Goal: Task Accomplishment & Management: Use online tool/utility

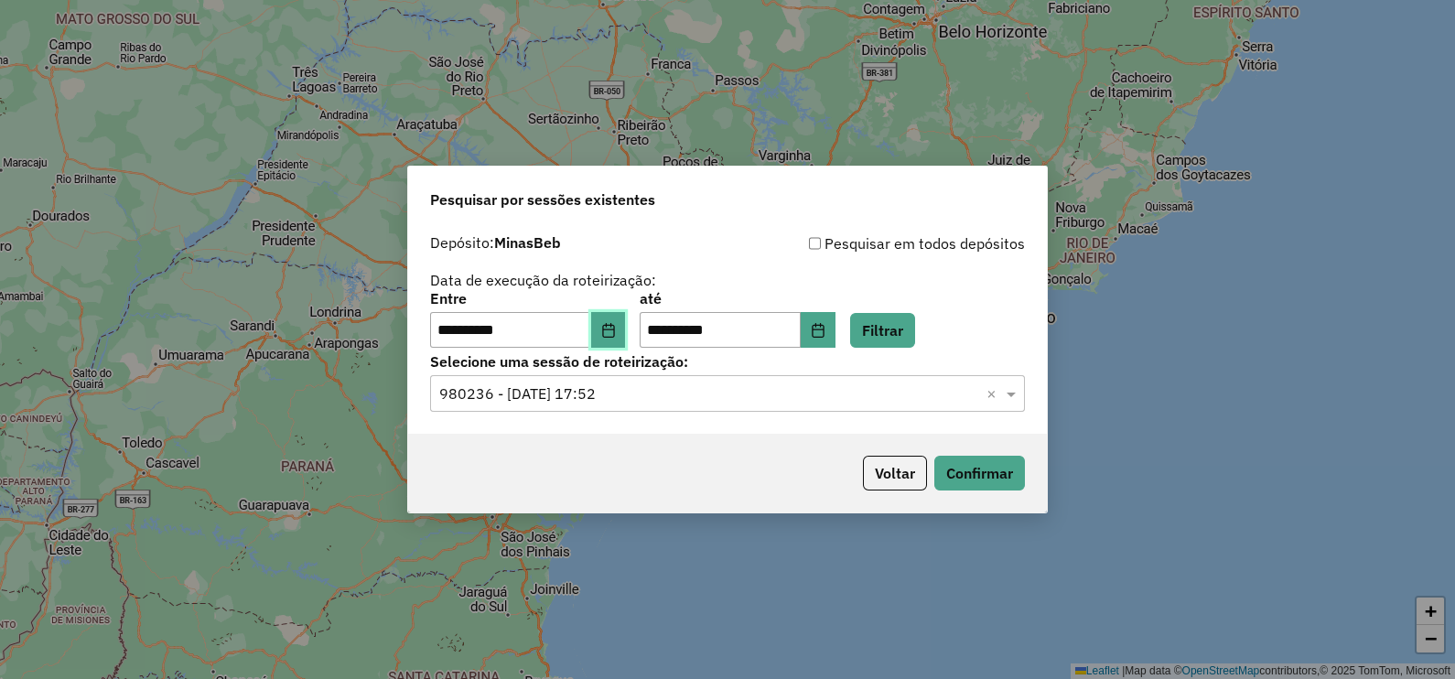
click at [616, 333] on icon "Choose Date" at bounding box center [608, 330] width 15 height 15
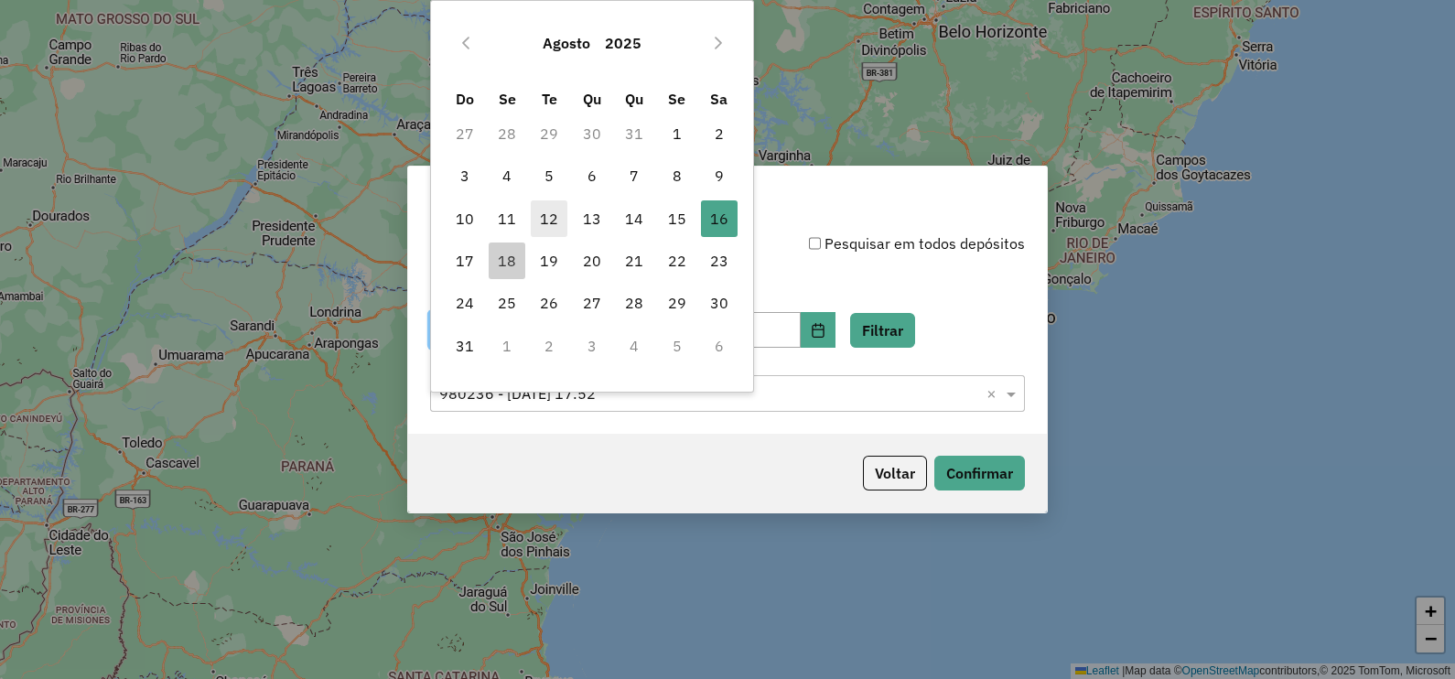
click at [547, 218] on span "12" at bounding box center [549, 218] width 37 height 37
type input "**********"
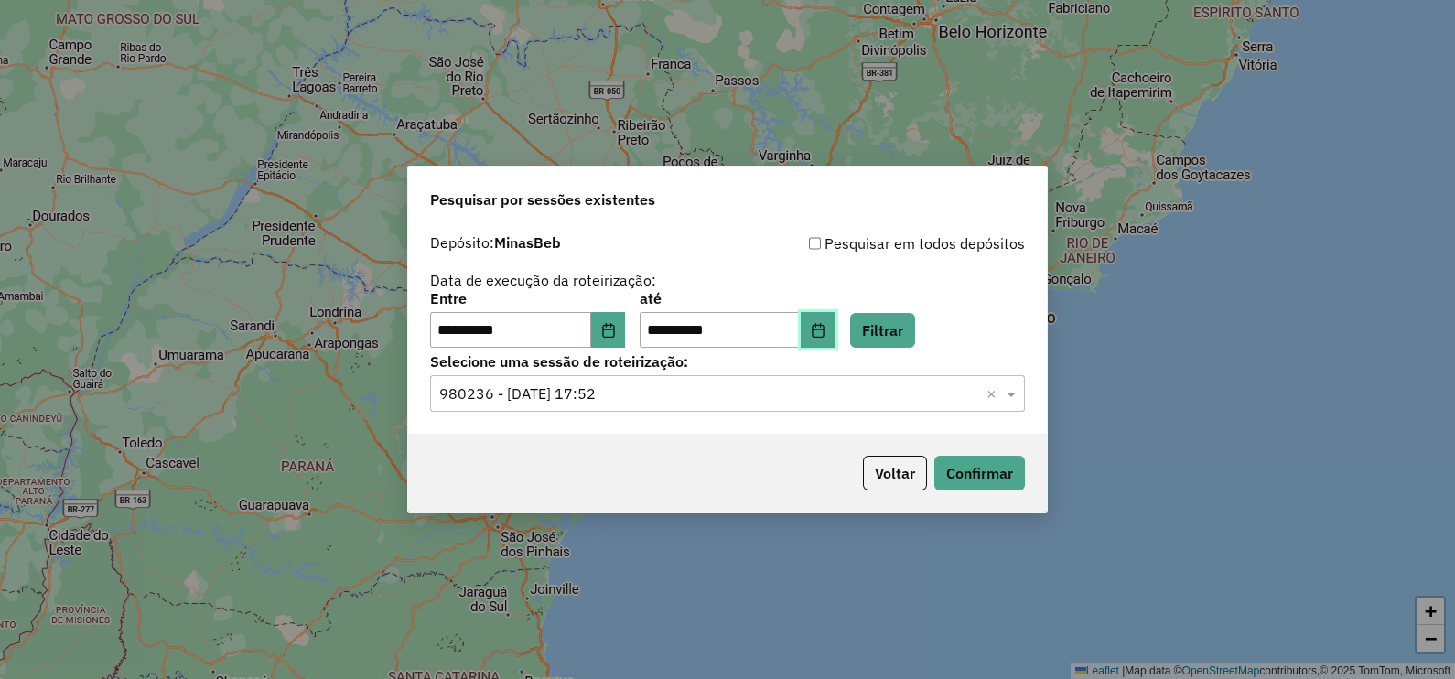
click at [825, 328] on icon "Choose Date" at bounding box center [818, 330] width 15 height 15
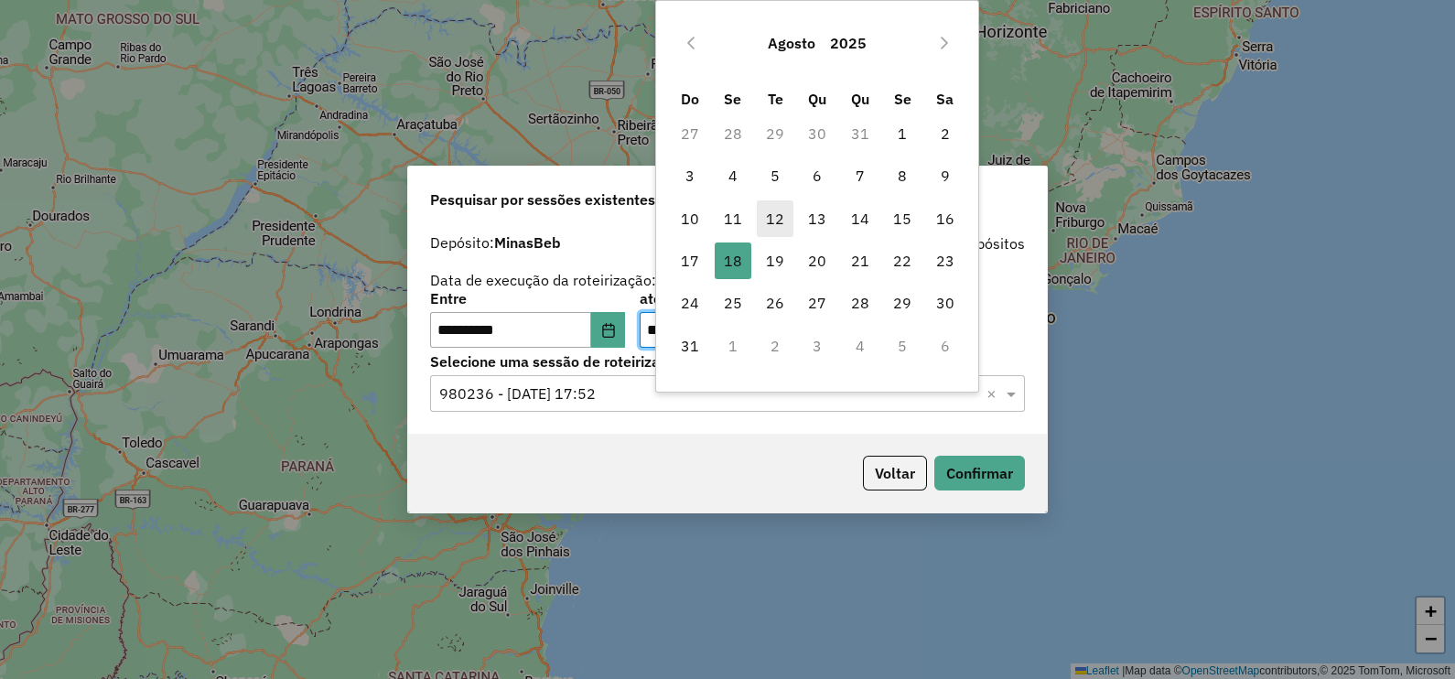
click at [765, 219] on span "12" at bounding box center [775, 218] width 37 height 37
type input "**********"
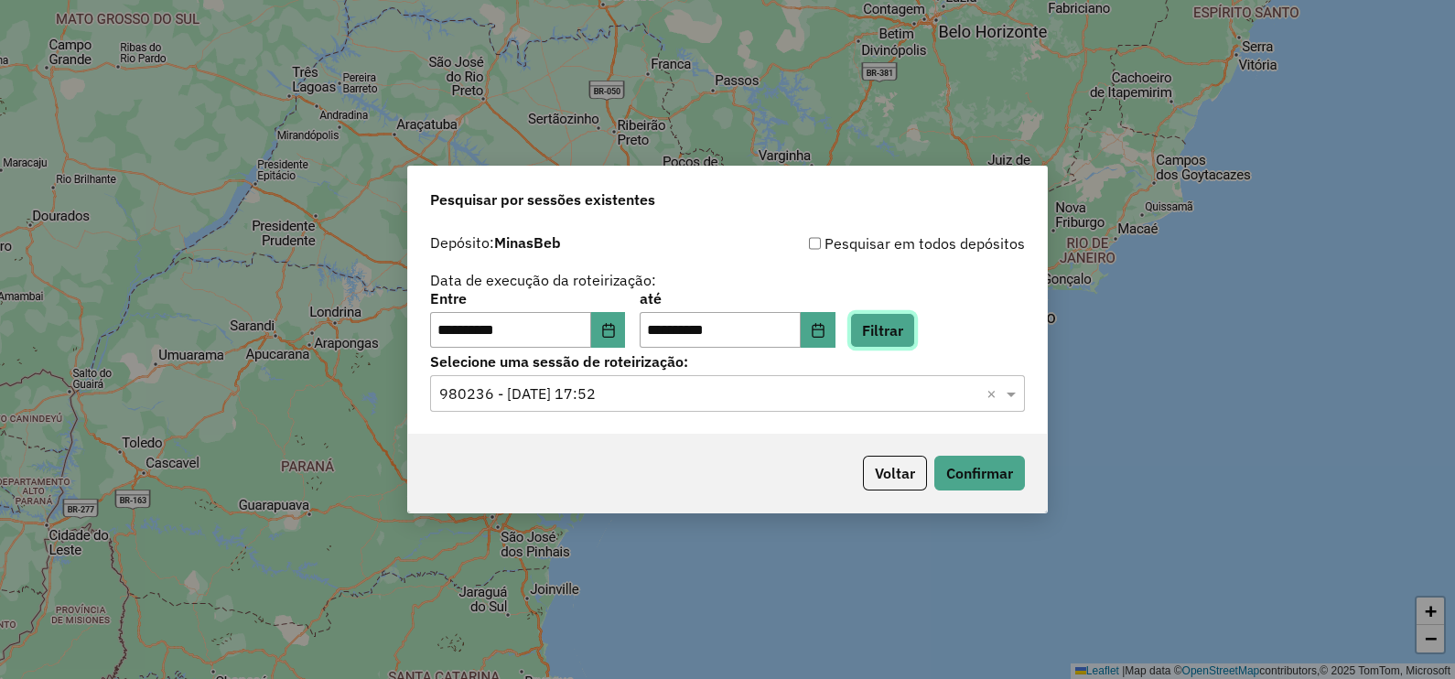
click at [910, 329] on button "Filtrar" at bounding box center [882, 330] width 65 height 35
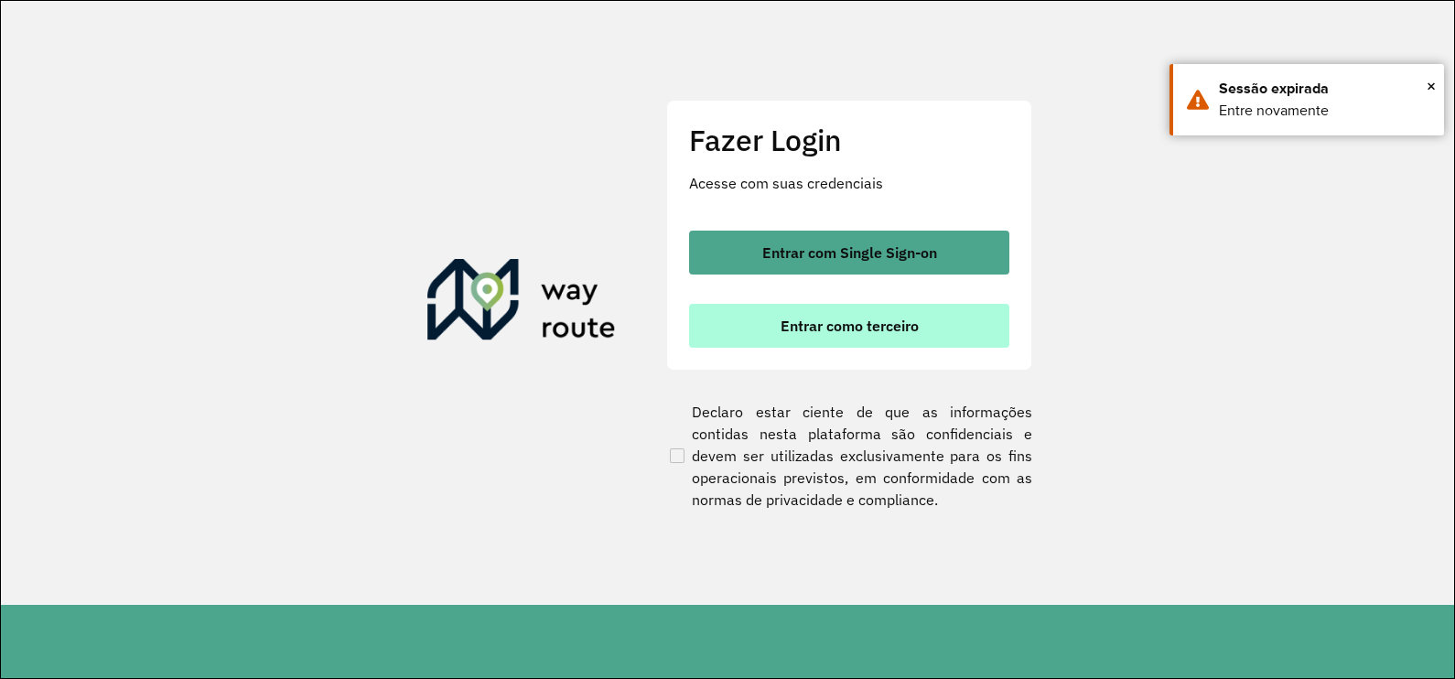
click at [784, 329] on span "Entrar como terceiro" at bounding box center [849, 325] width 138 height 15
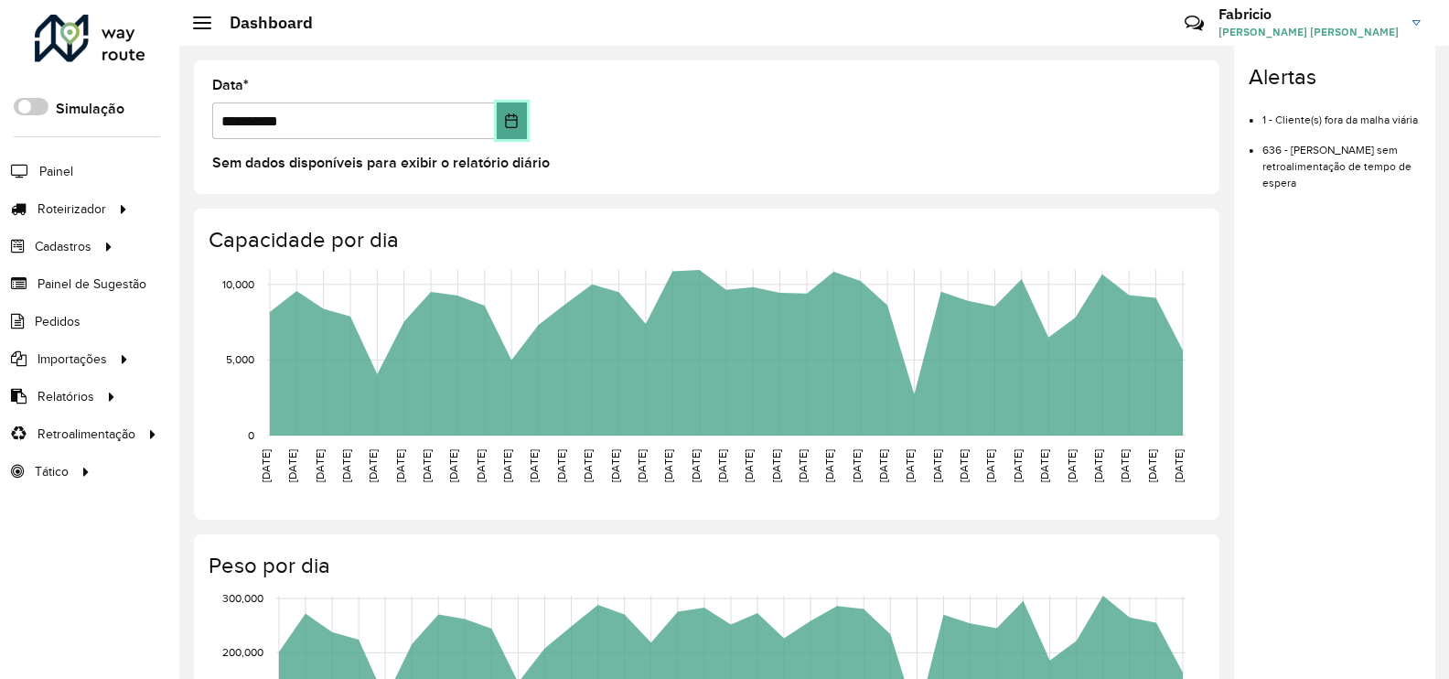
click at [513, 125] on icon "Choose Date" at bounding box center [511, 120] width 15 height 15
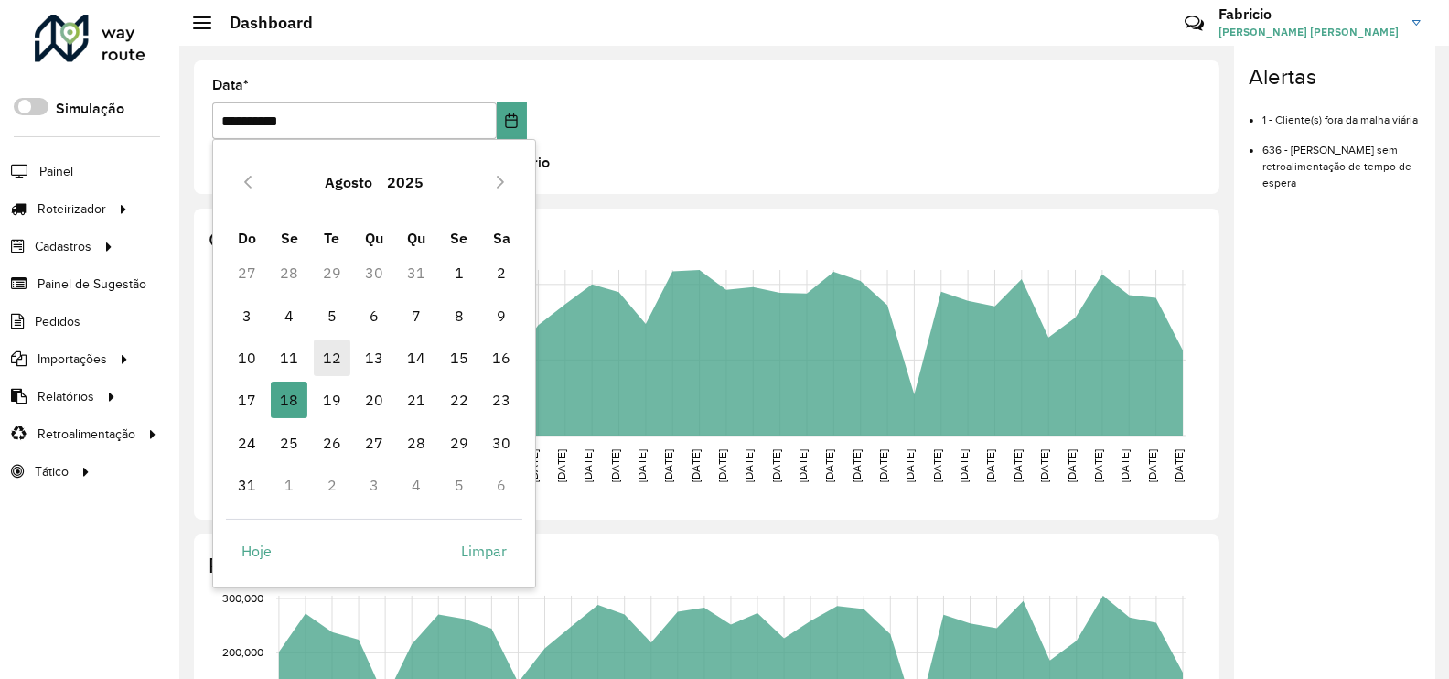
click at [337, 361] on span "12" at bounding box center [332, 357] width 37 height 37
type input "**********"
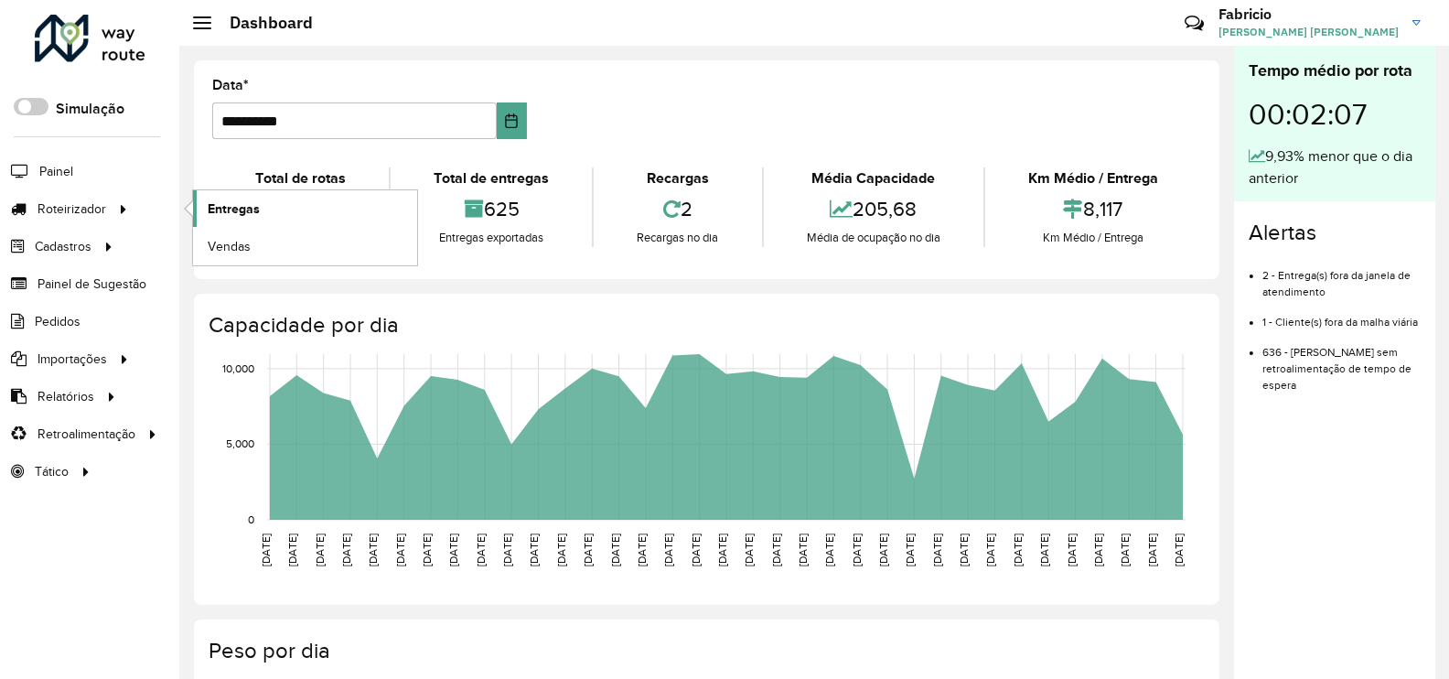
click at [256, 210] on span "Entregas" at bounding box center [234, 208] width 52 height 19
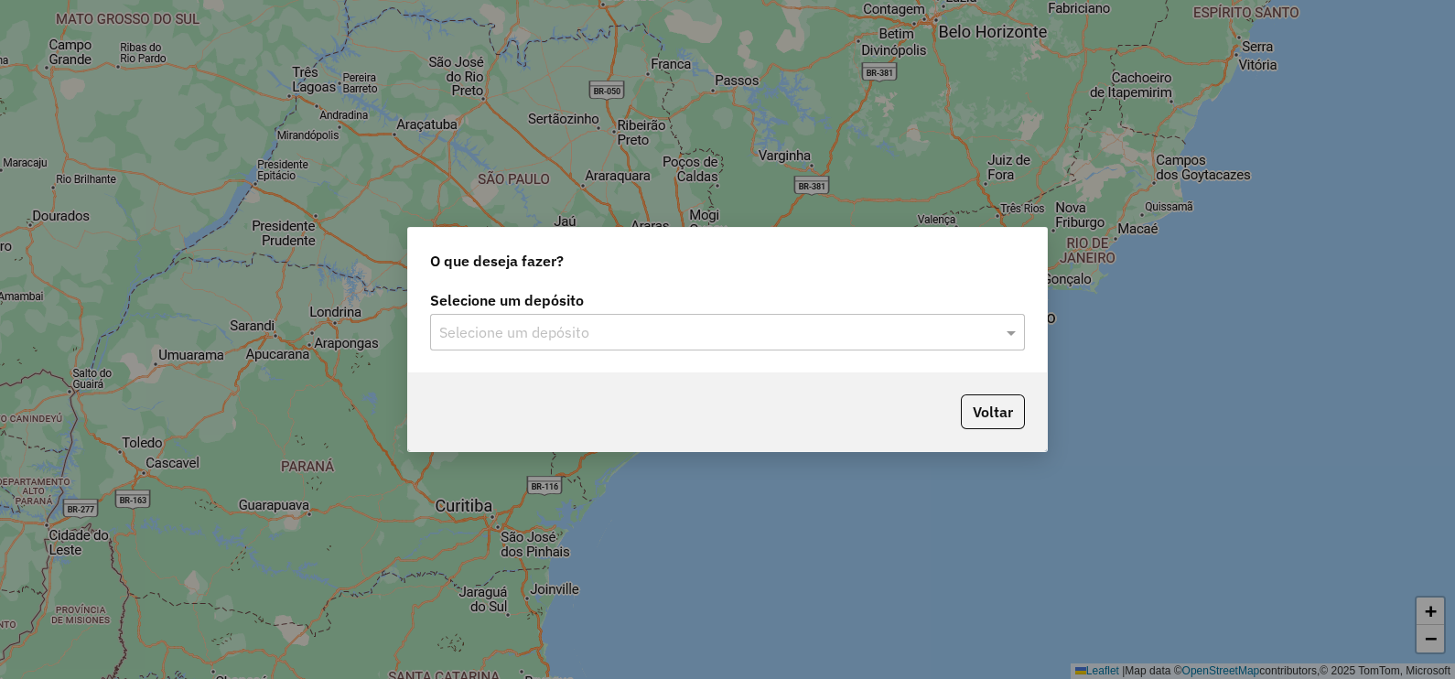
click at [540, 324] on input "text" at bounding box center [709, 333] width 540 height 22
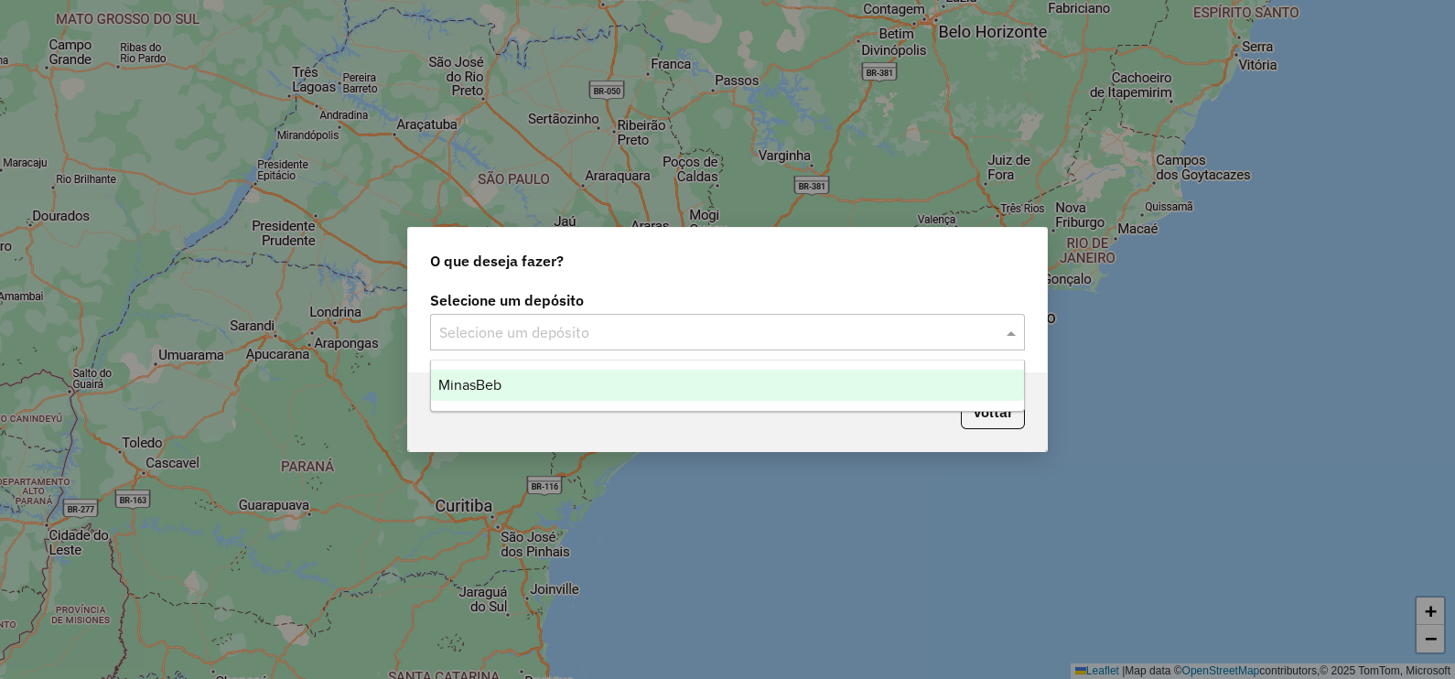
click at [511, 374] on div "MinasBeb" at bounding box center [727, 385] width 593 height 31
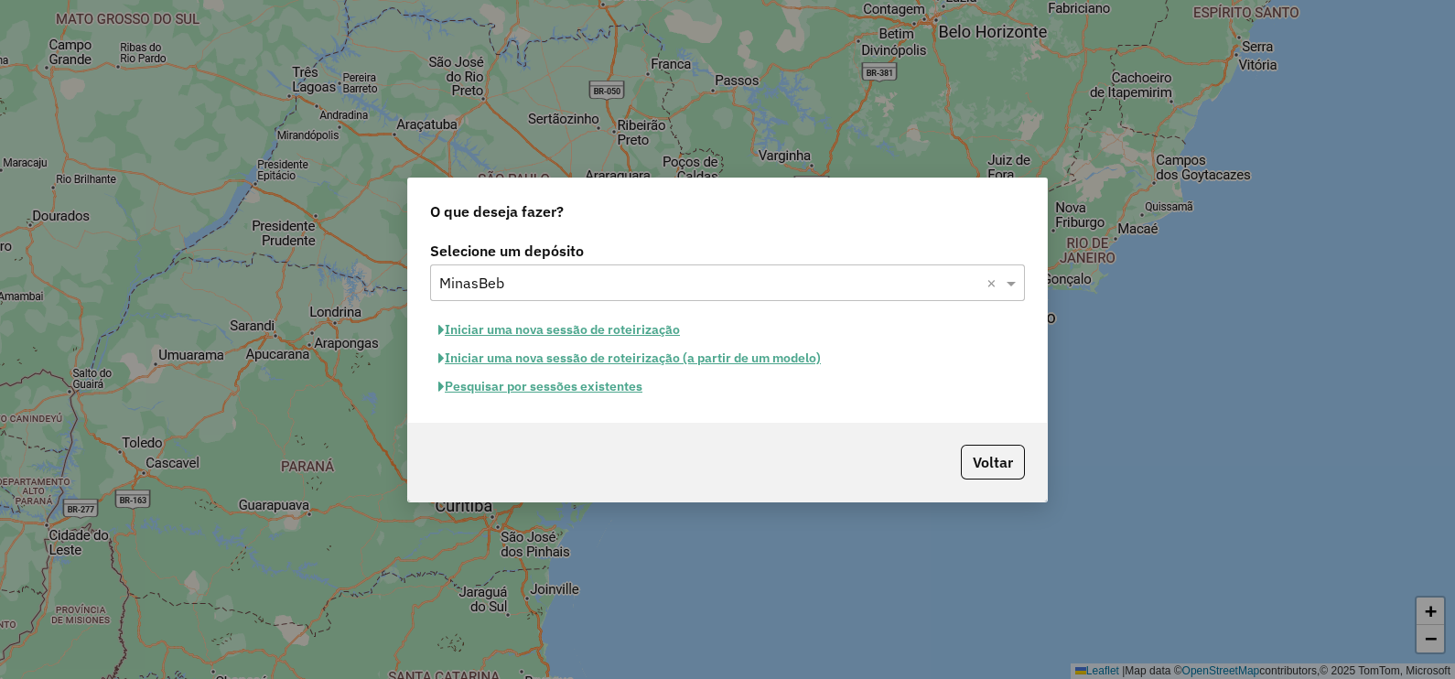
click at [517, 384] on button "Pesquisar por sessões existentes" at bounding box center [540, 386] width 221 height 28
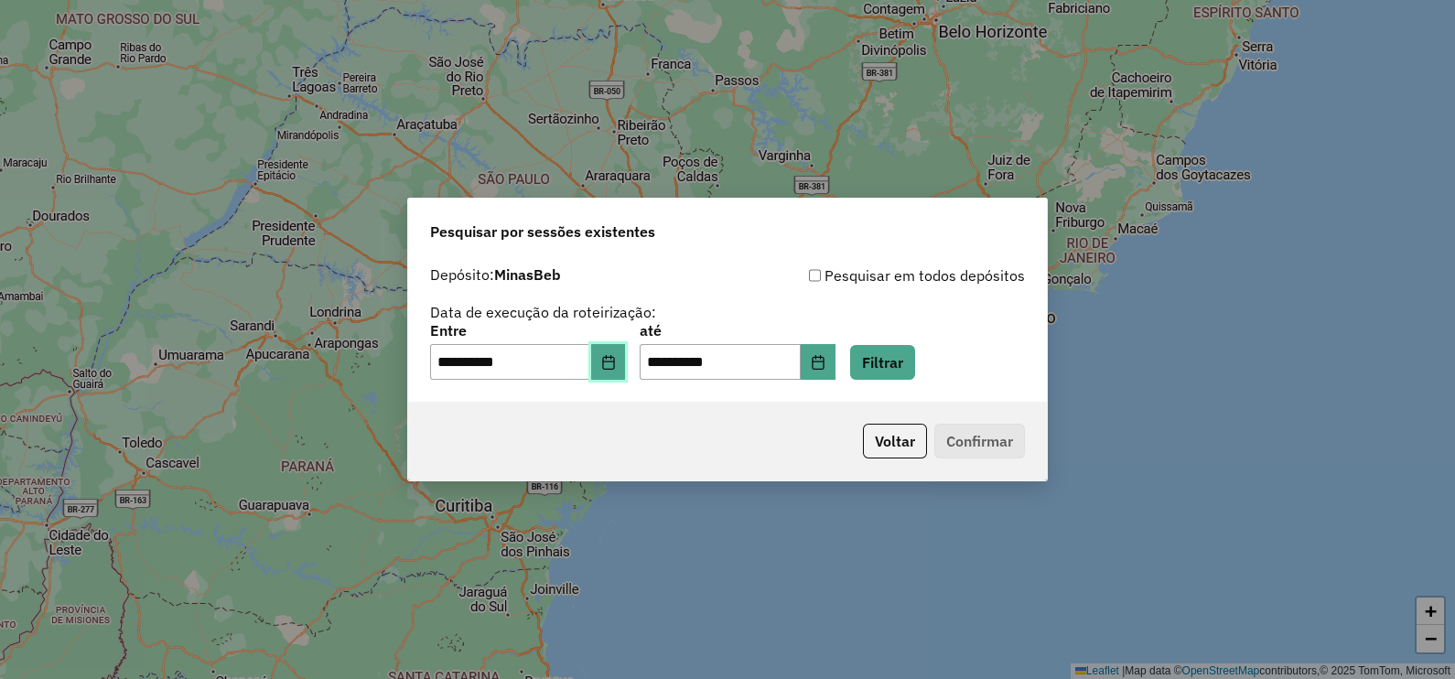
click at [616, 366] on icon "Choose Date" at bounding box center [608, 362] width 15 height 15
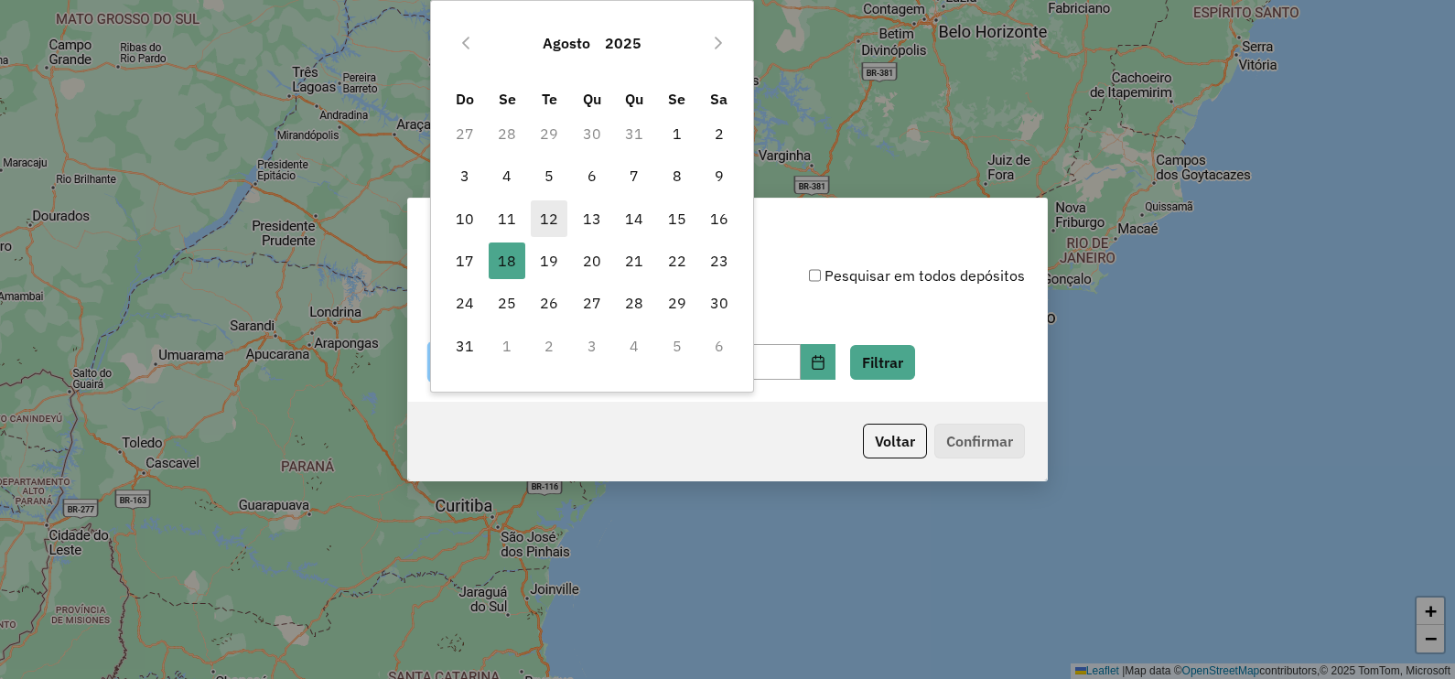
click at [544, 220] on span "12" at bounding box center [549, 218] width 37 height 37
type input "**********"
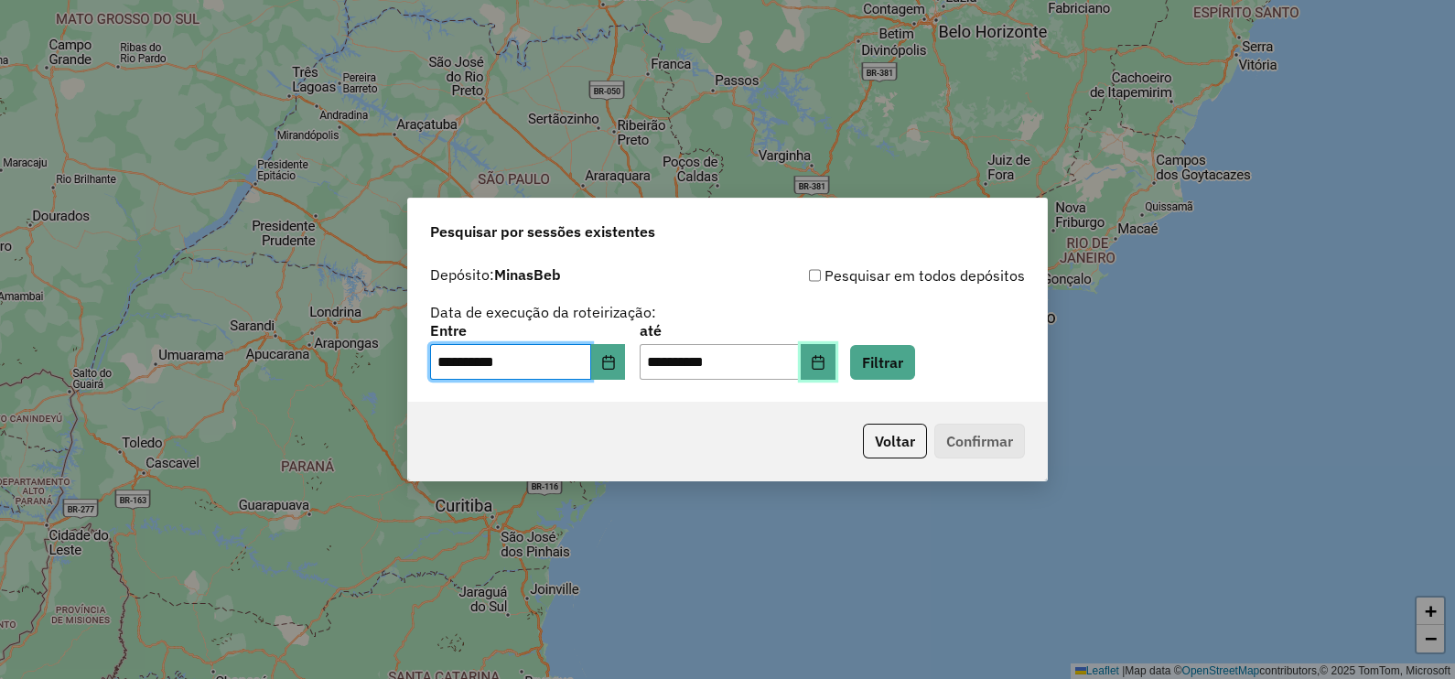
click at [825, 368] on icon "Choose Date" at bounding box center [818, 362] width 15 height 15
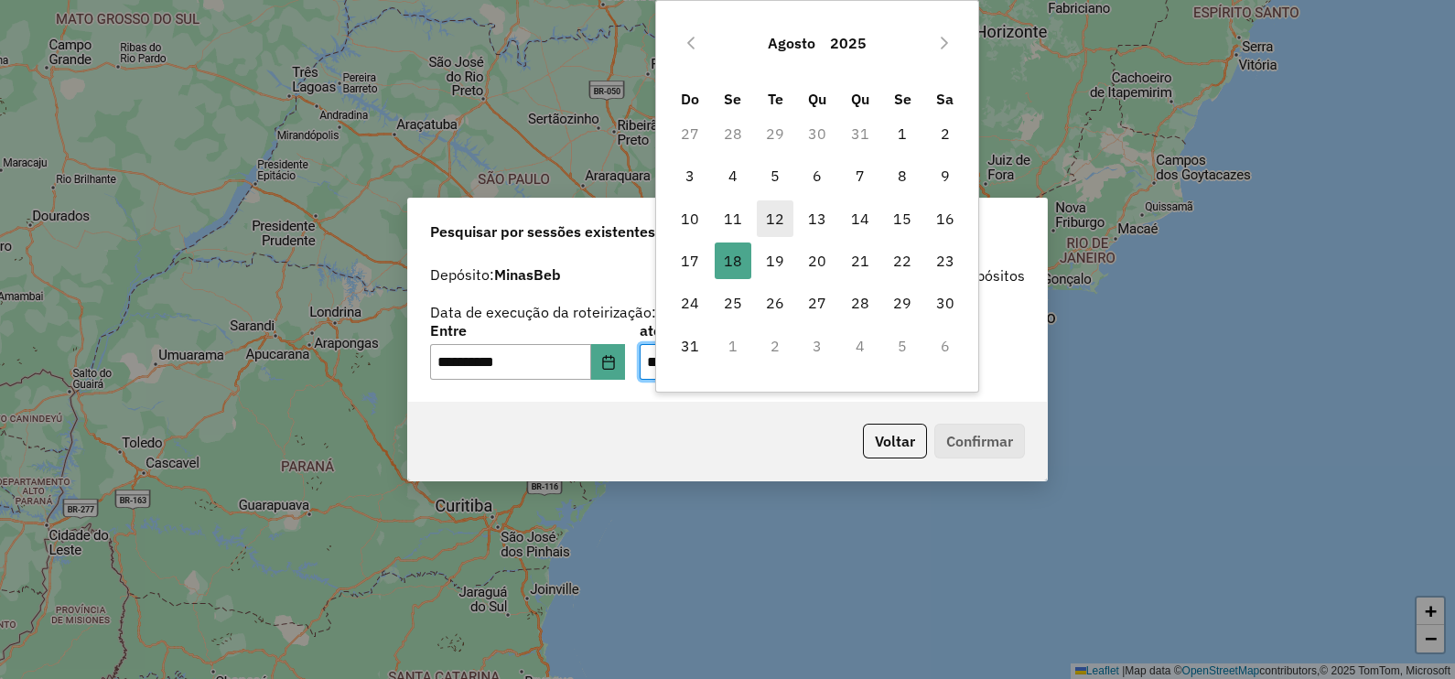
click at [775, 225] on span "12" at bounding box center [775, 218] width 37 height 37
type input "**********"
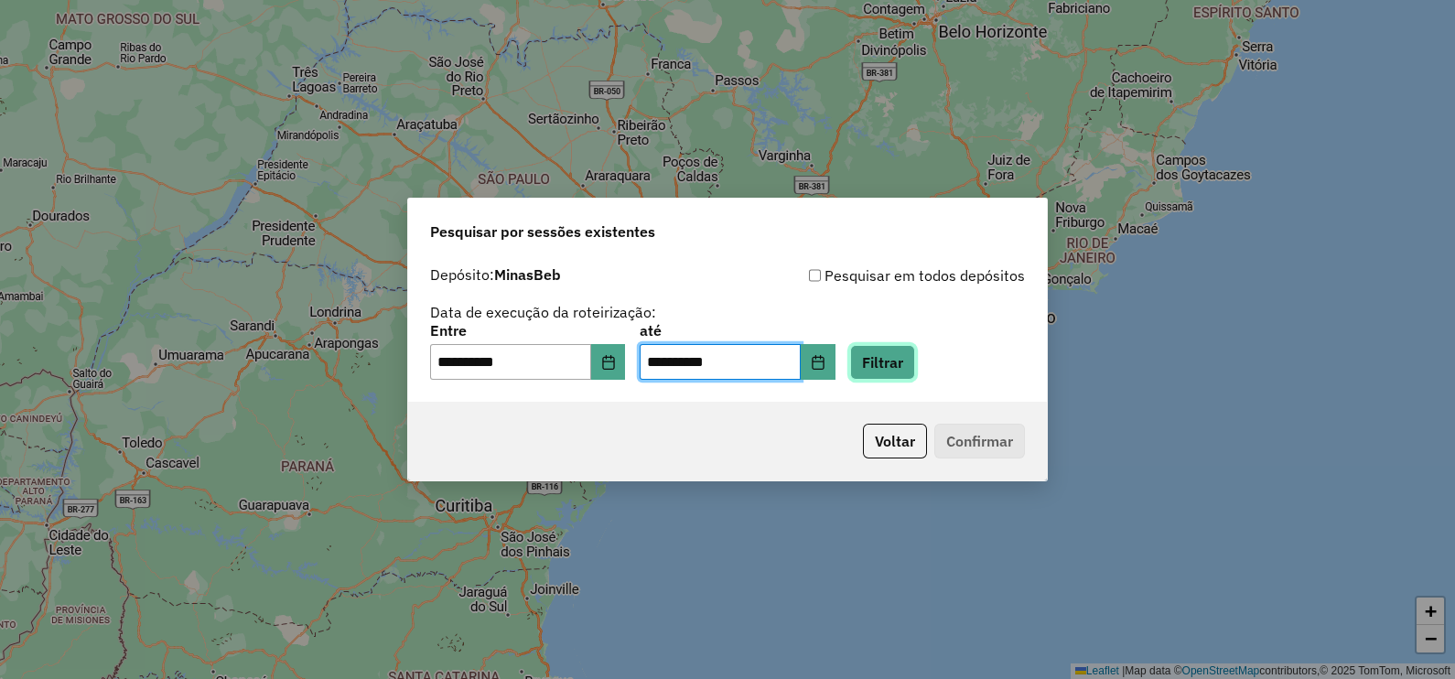
click at [915, 357] on button "Filtrar" at bounding box center [882, 362] width 65 height 35
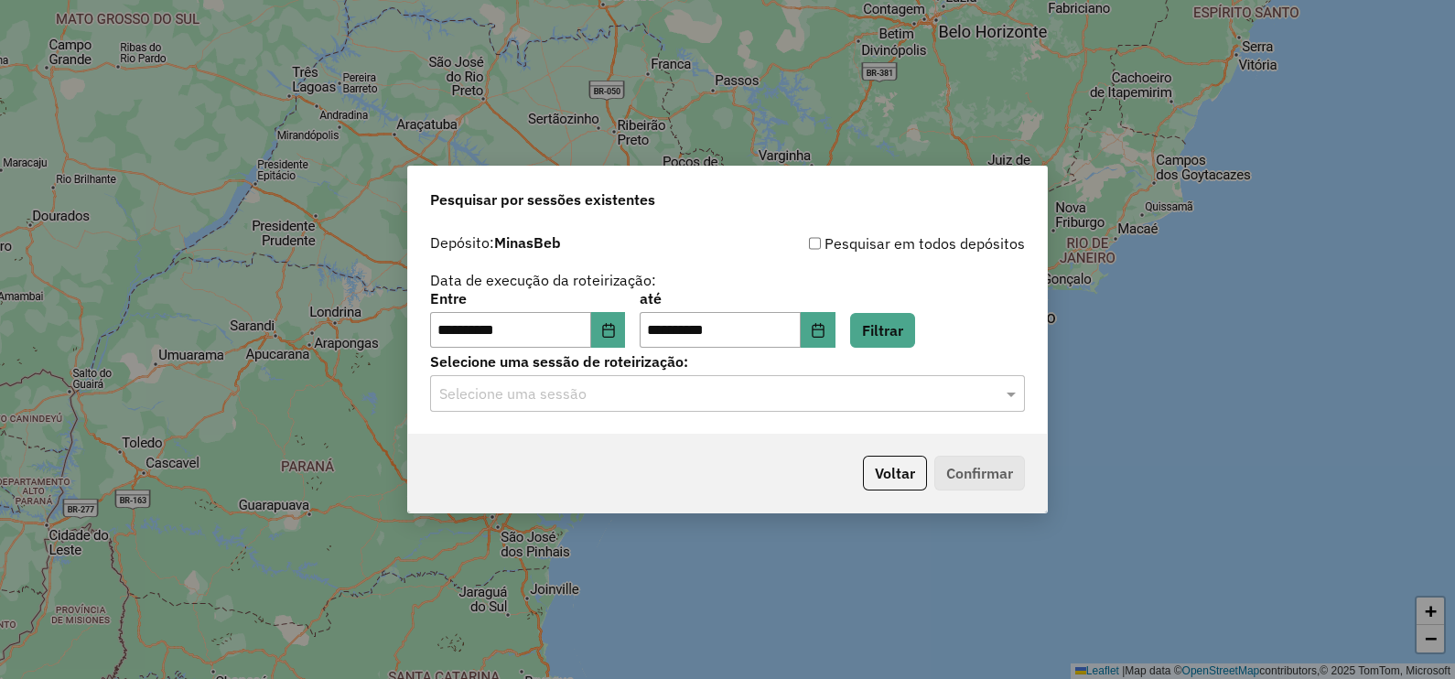
click at [582, 396] on input "text" at bounding box center [709, 394] width 540 height 22
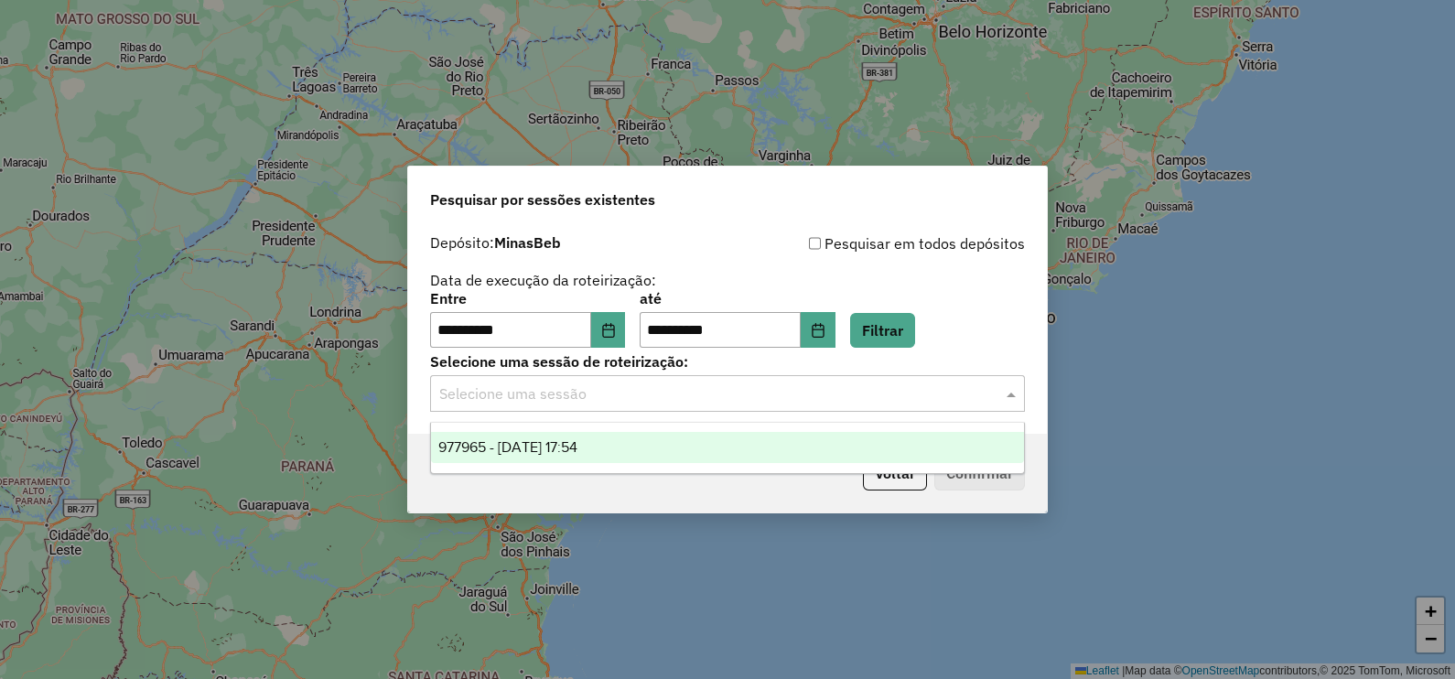
click at [566, 447] on span "977965 - [DATE] 17:54" at bounding box center [507, 447] width 139 height 16
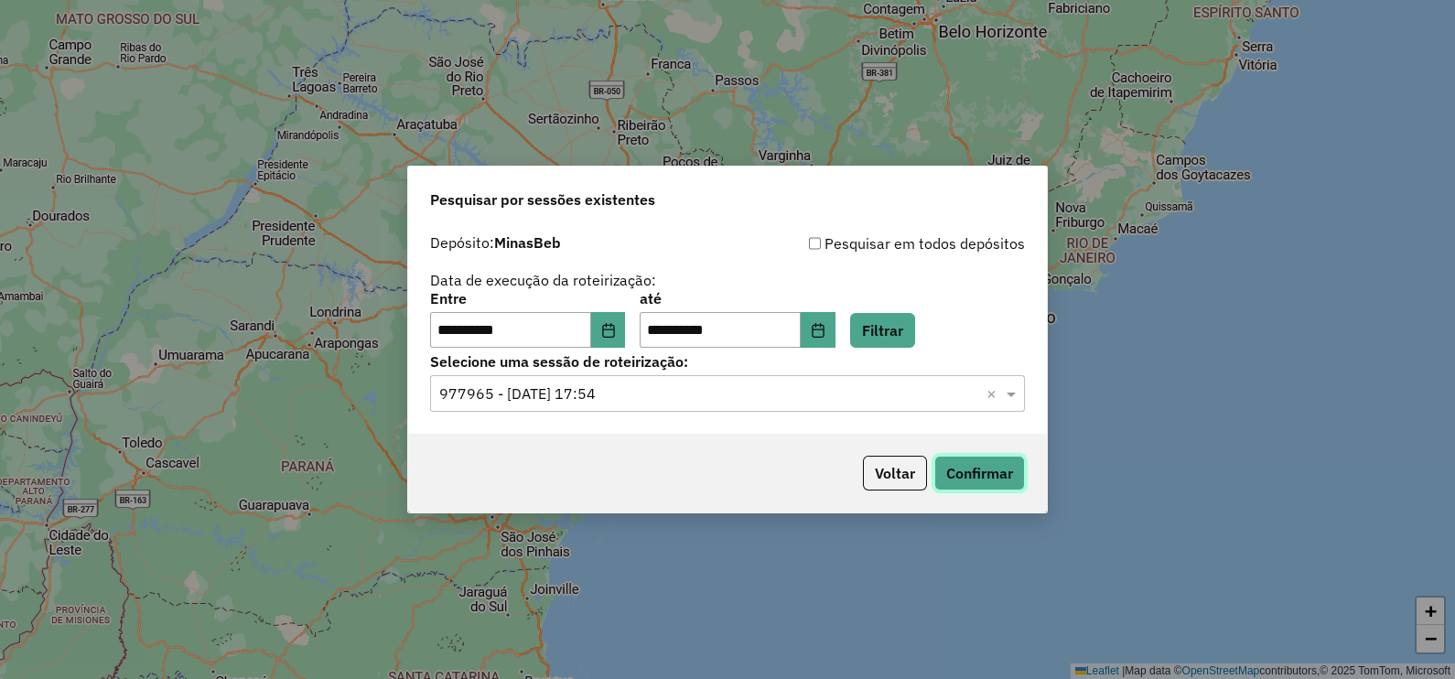
click at [971, 476] on button "Confirmar" at bounding box center [979, 473] width 91 height 35
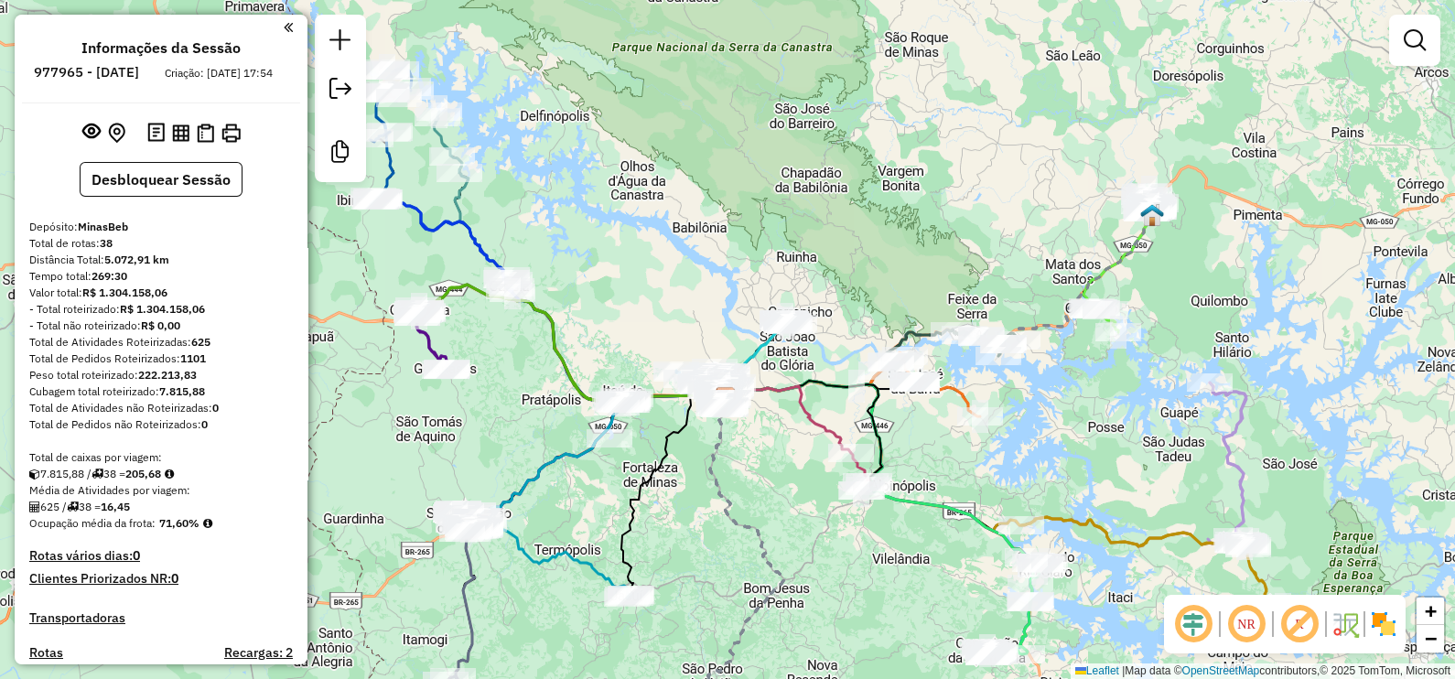
drag, startPoint x: 1076, startPoint y: 352, endPoint x: 1074, endPoint y: 410, distance: 57.7
click at [1074, 410] on div "Janela de atendimento Grade de atendimento Capacidade Transportadoras Veículos …" at bounding box center [727, 339] width 1455 height 679
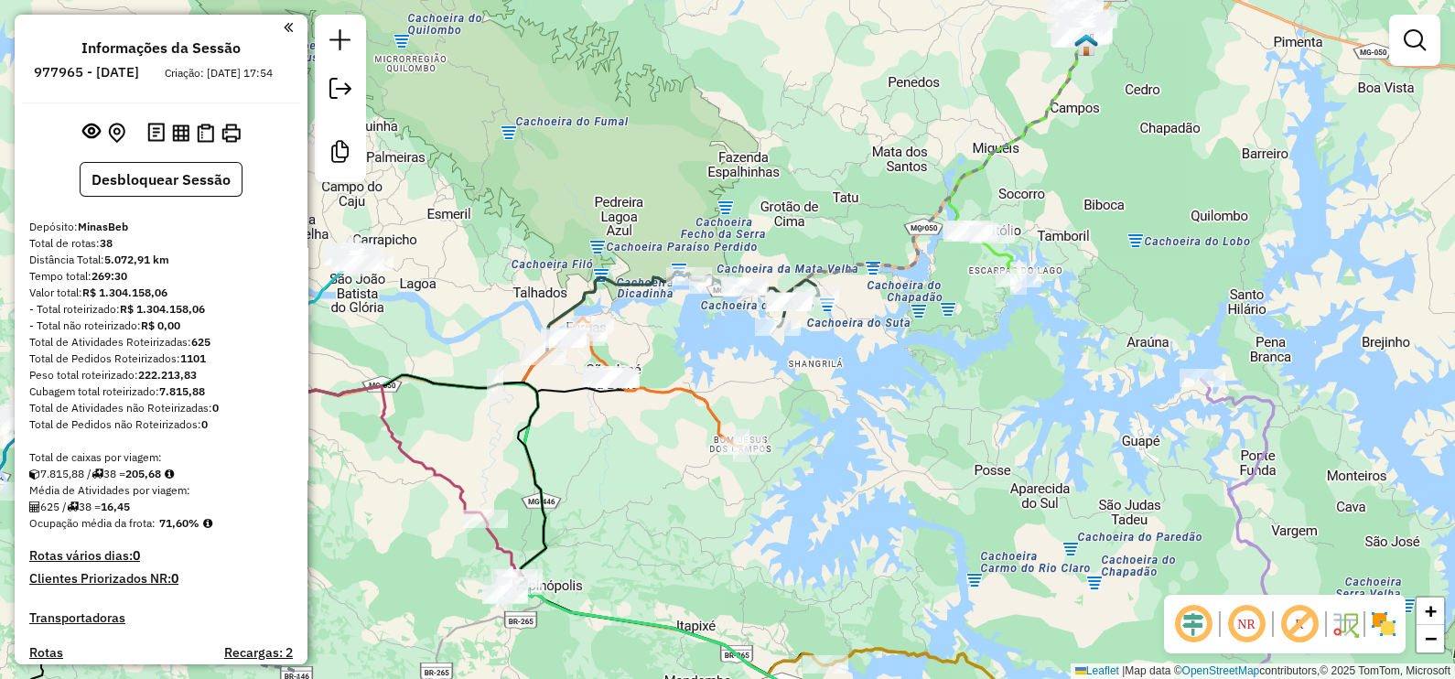
drag, startPoint x: 1200, startPoint y: 435, endPoint x: 1134, endPoint y: 392, distance: 78.7
click at [1134, 392] on div "Janela de atendimento Grade de atendimento Capacidade Transportadoras Veículos …" at bounding box center [727, 339] width 1455 height 679
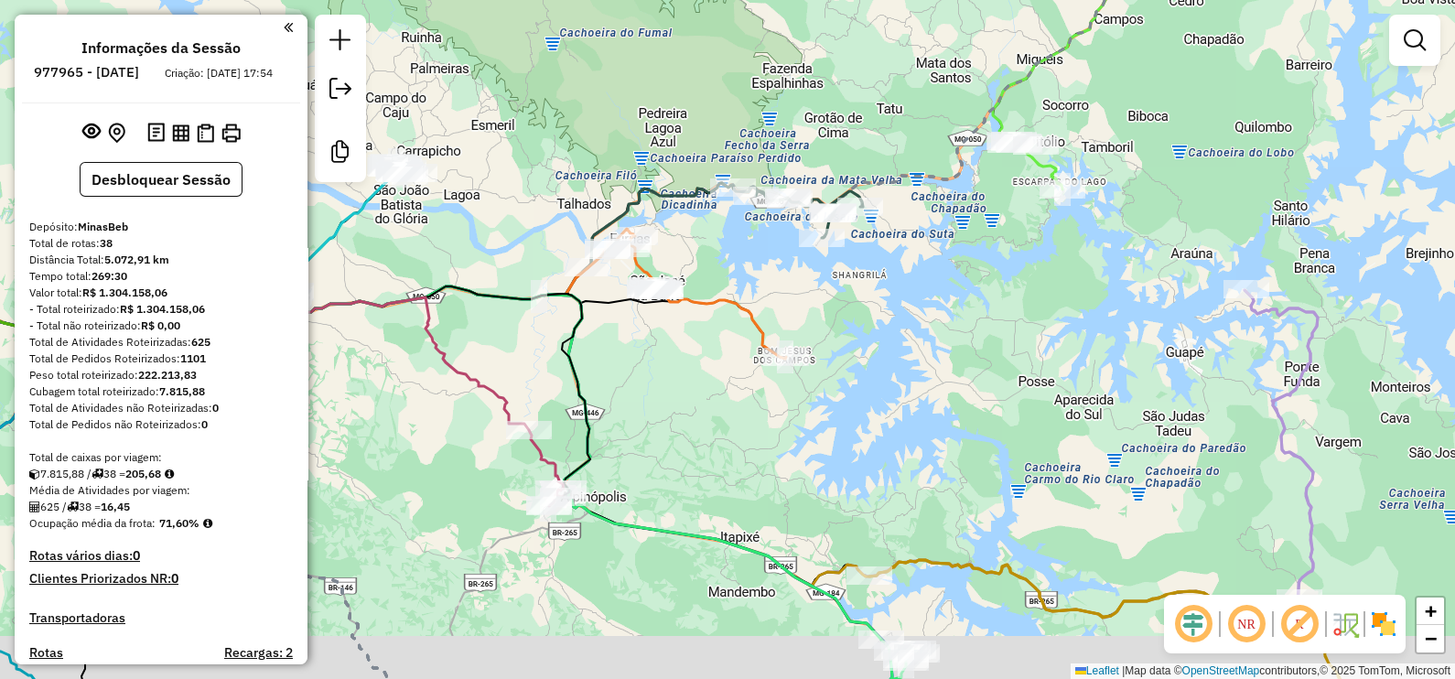
drag, startPoint x: 942, startPoint y: 517, endPoint x: 1082, endPoint y: 463, distance: 150.9
click at [1082, 463] on div "Janela de atendimento Grade de atendimento Capacidade Transportadoras Veículos …" at bounding box center [727, 339] width 1455 height 679
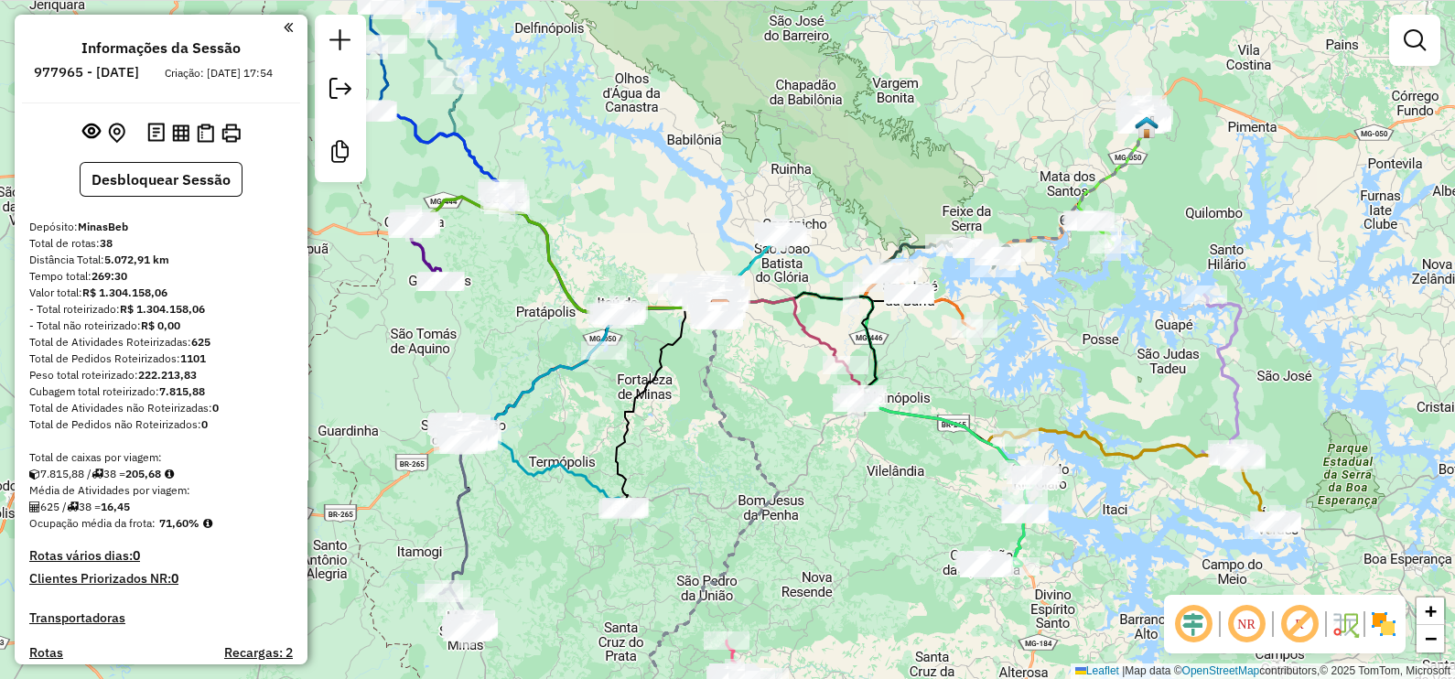
click at [1107, 384] on div "Janela de atendimento Grade de atendimento Capacidade Transportadoras Veículos …" at bounding box center [727, 339] width 1455 height 679
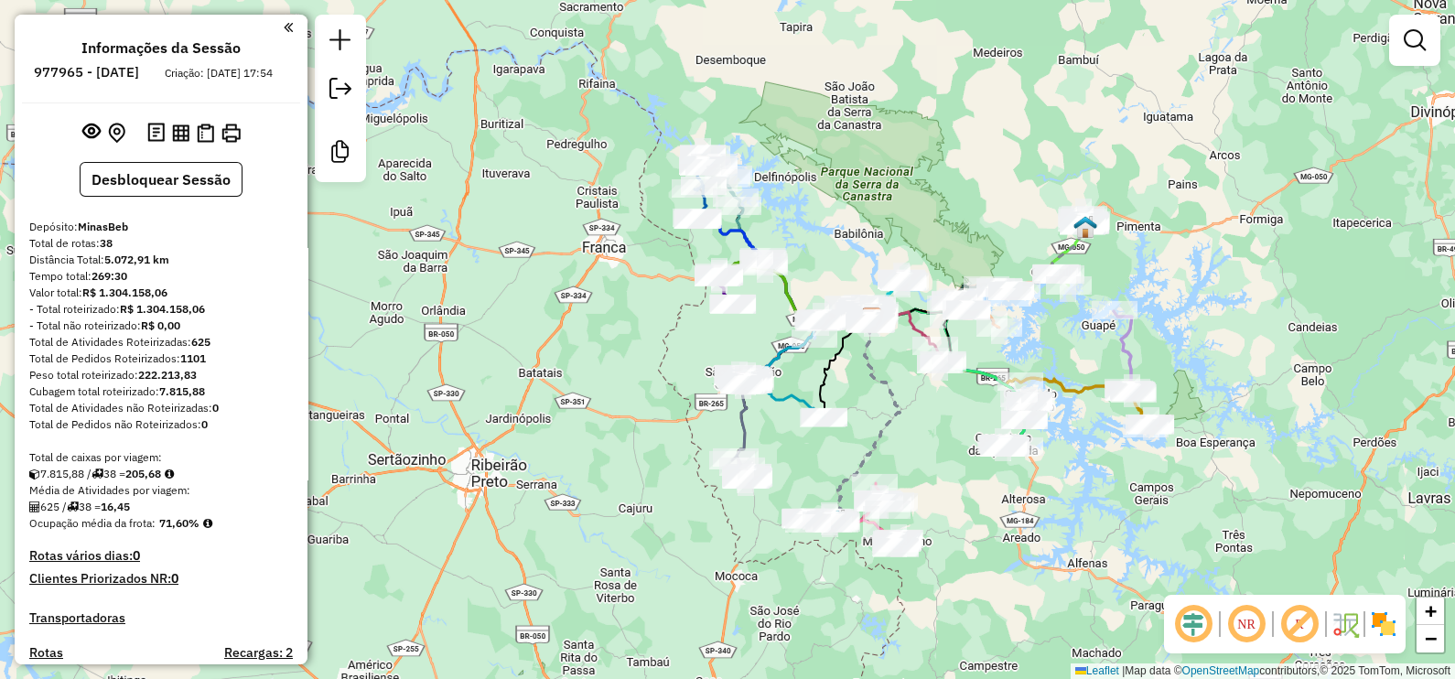
drag, startPoint x: 1112, startPoint y: 526, endPoint x: 1082, endPoint y: 507, distance: 35.0
click at [1082, 507] on div "Janela de atendimento Grade de atendimento Capacidade Transportadoras Veículos …" at bounding box center [727, 339] width 1455 height 679
